Goal: Task Accomplishment & Management: Manage account settings

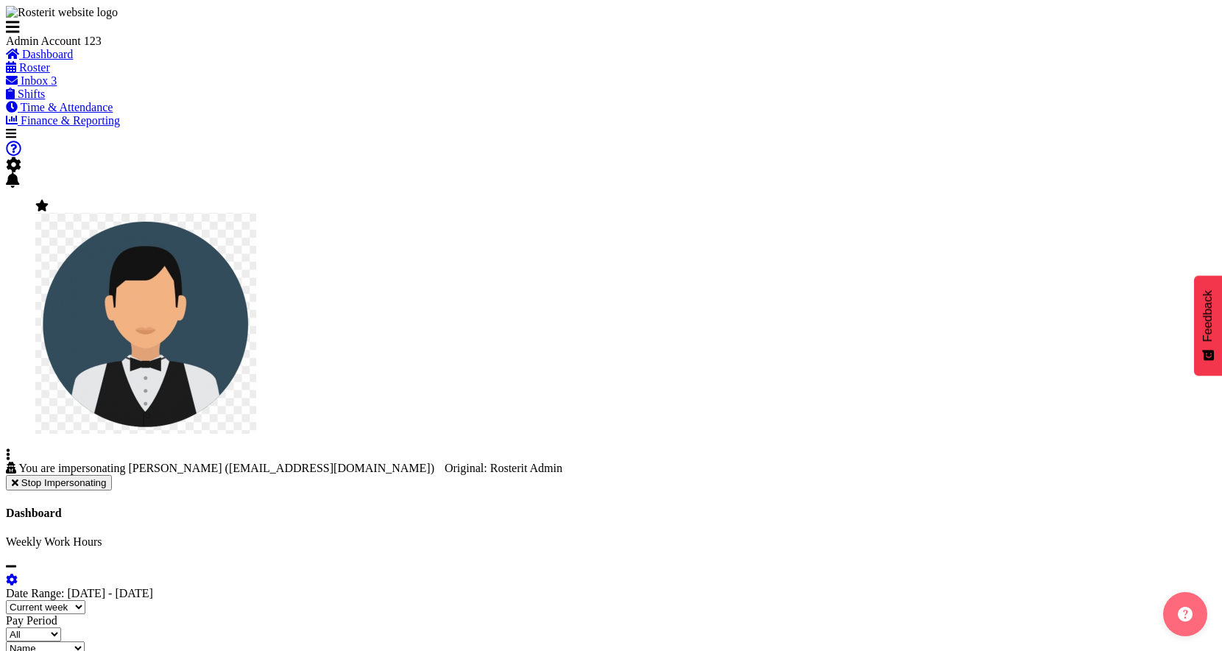
click at [107, 477] on span "Stop Impersonating" at bounding box center [63, 482] width 85 height 11
click at [18, 477] on span "submit" at bounding box center [15, 482] width 7 height 11
